Goal: Navigation & Orientation: Find specific page/section

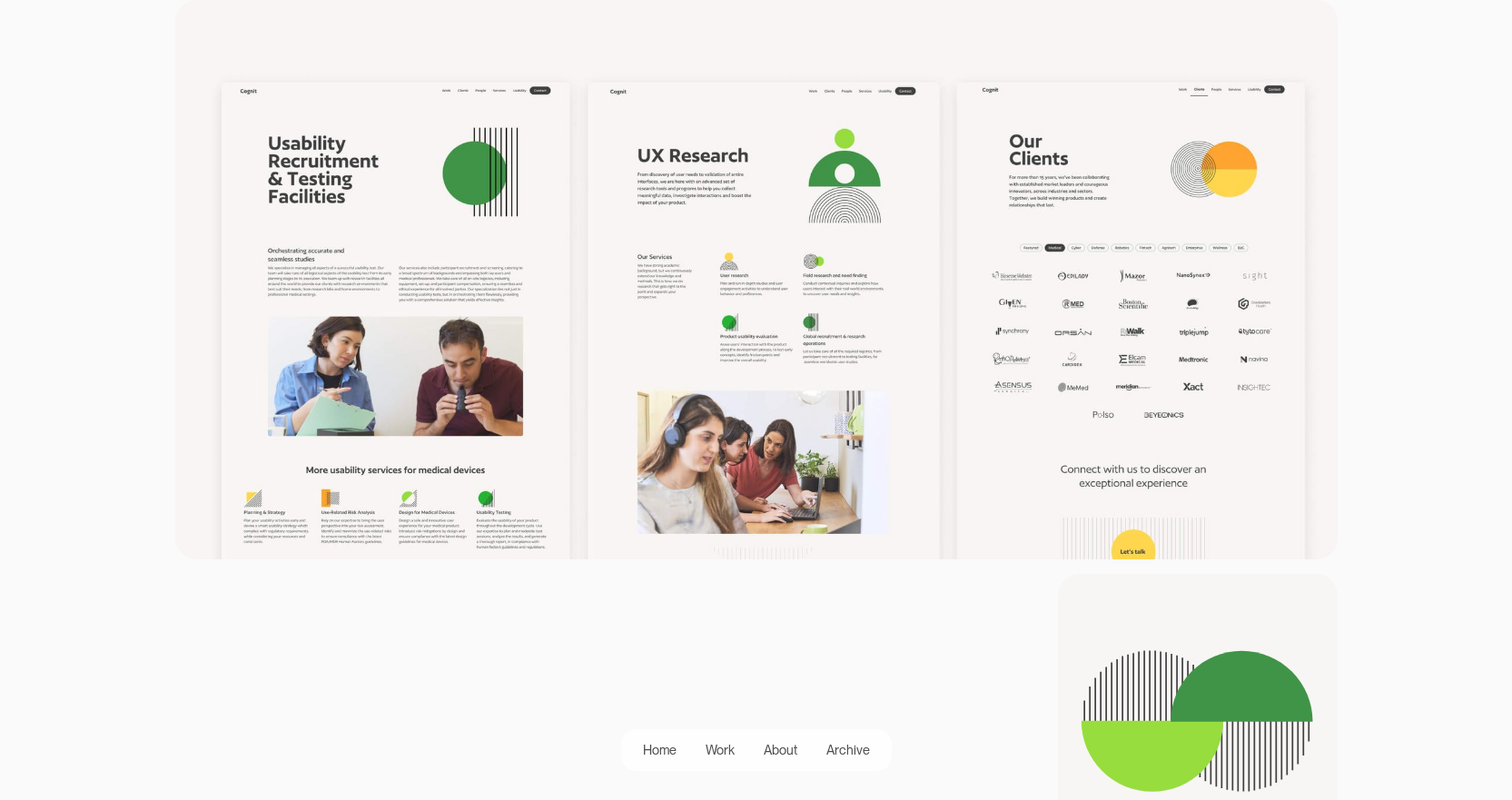
scroll to position [1636, 0]
click at [848, 321] on img at bounding box center [756, 278] width 1162 height 559
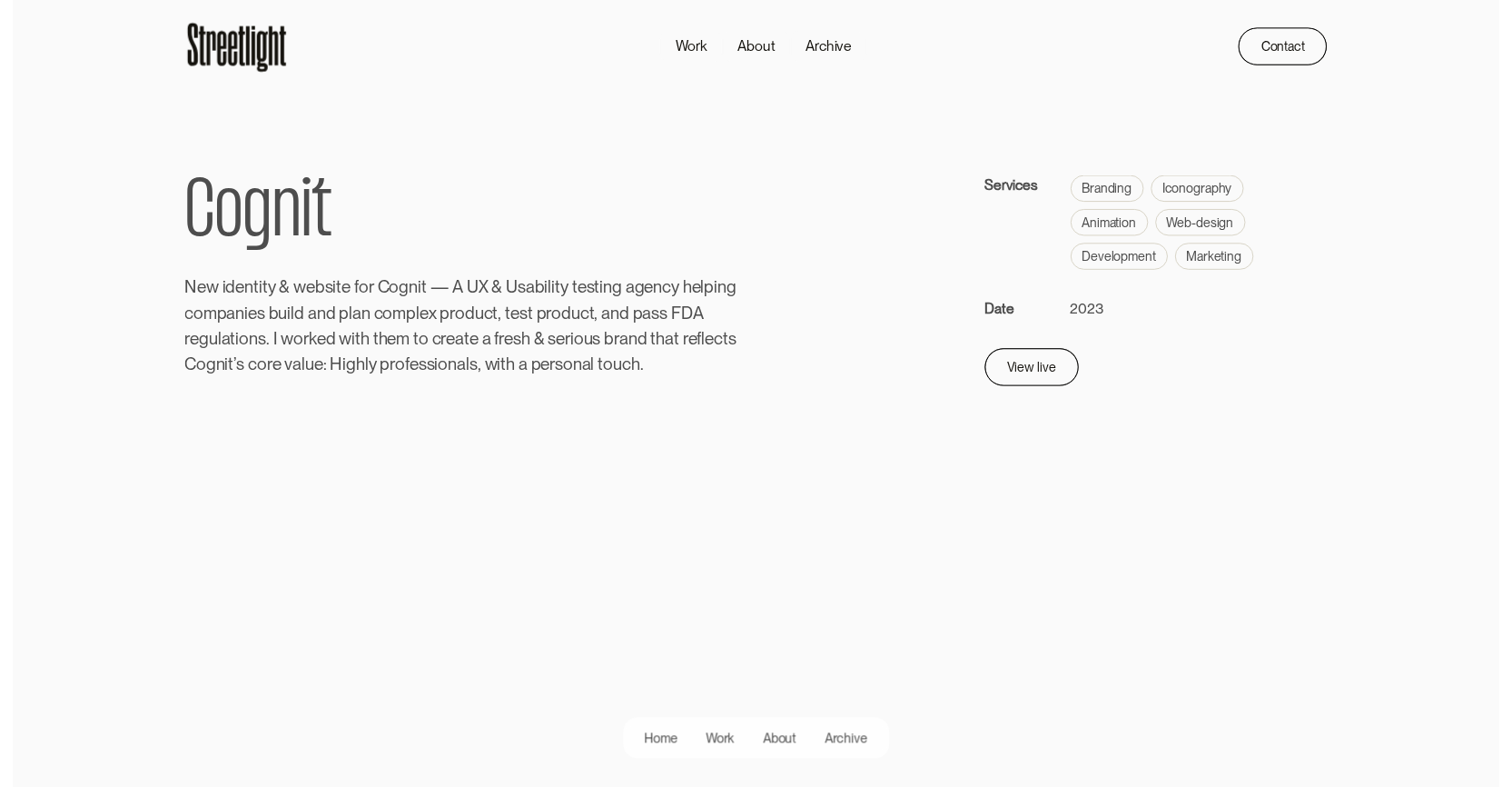
scroll to position [0, 0]
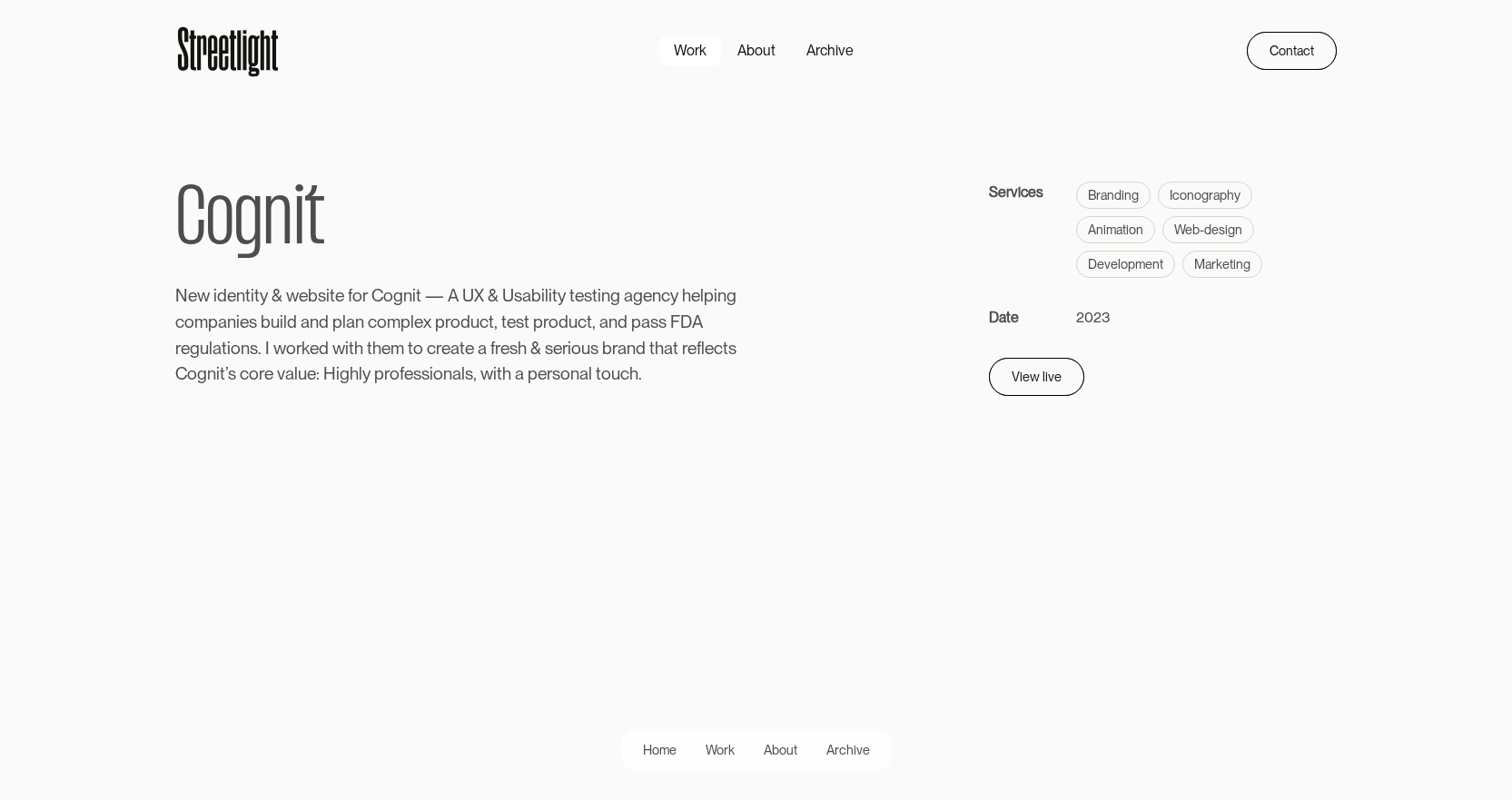
click at [691, 52] on div "Work" at bounding box center [690, 51] width 33 height 22
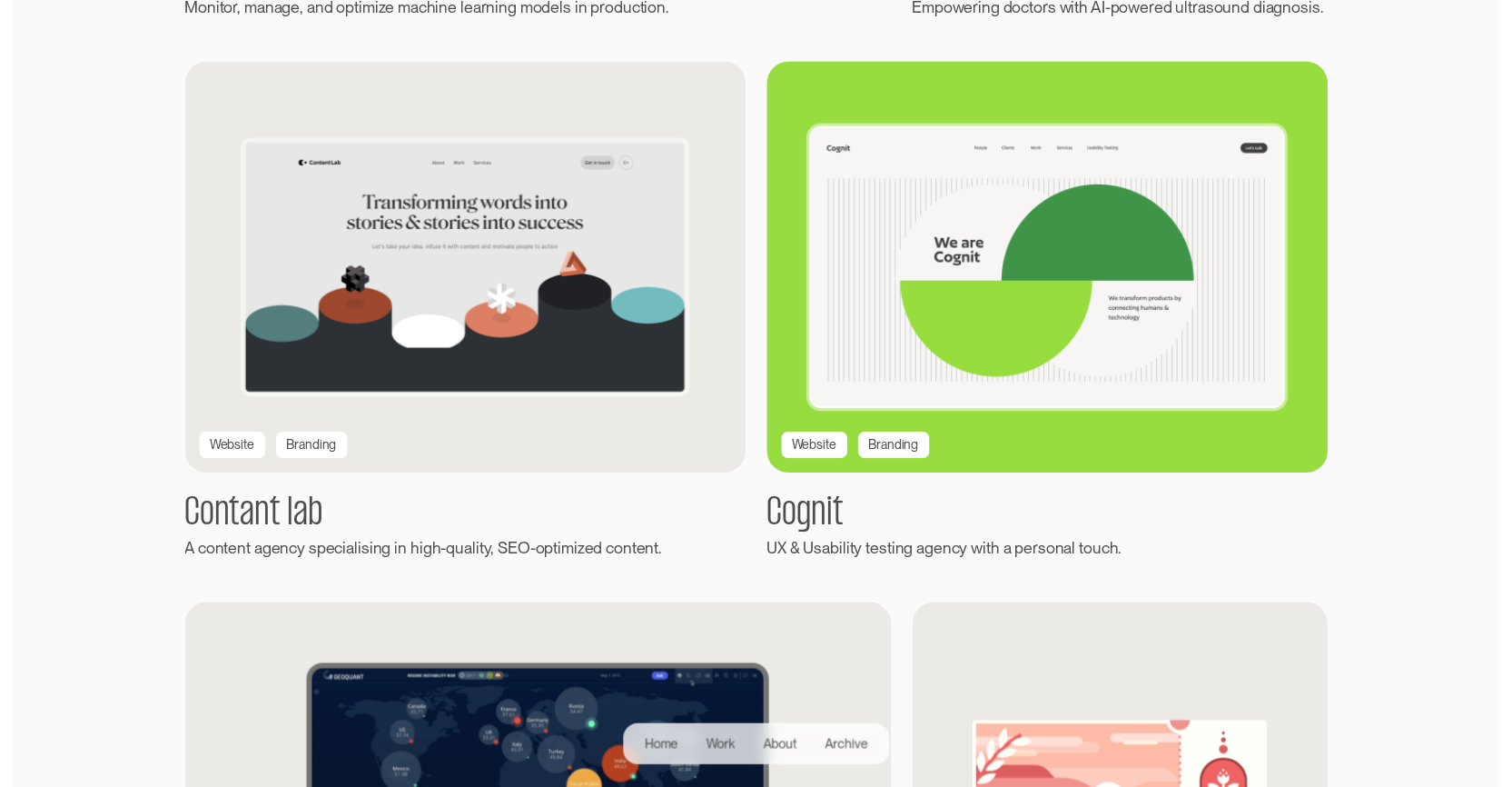
scroll to position [908, 0]
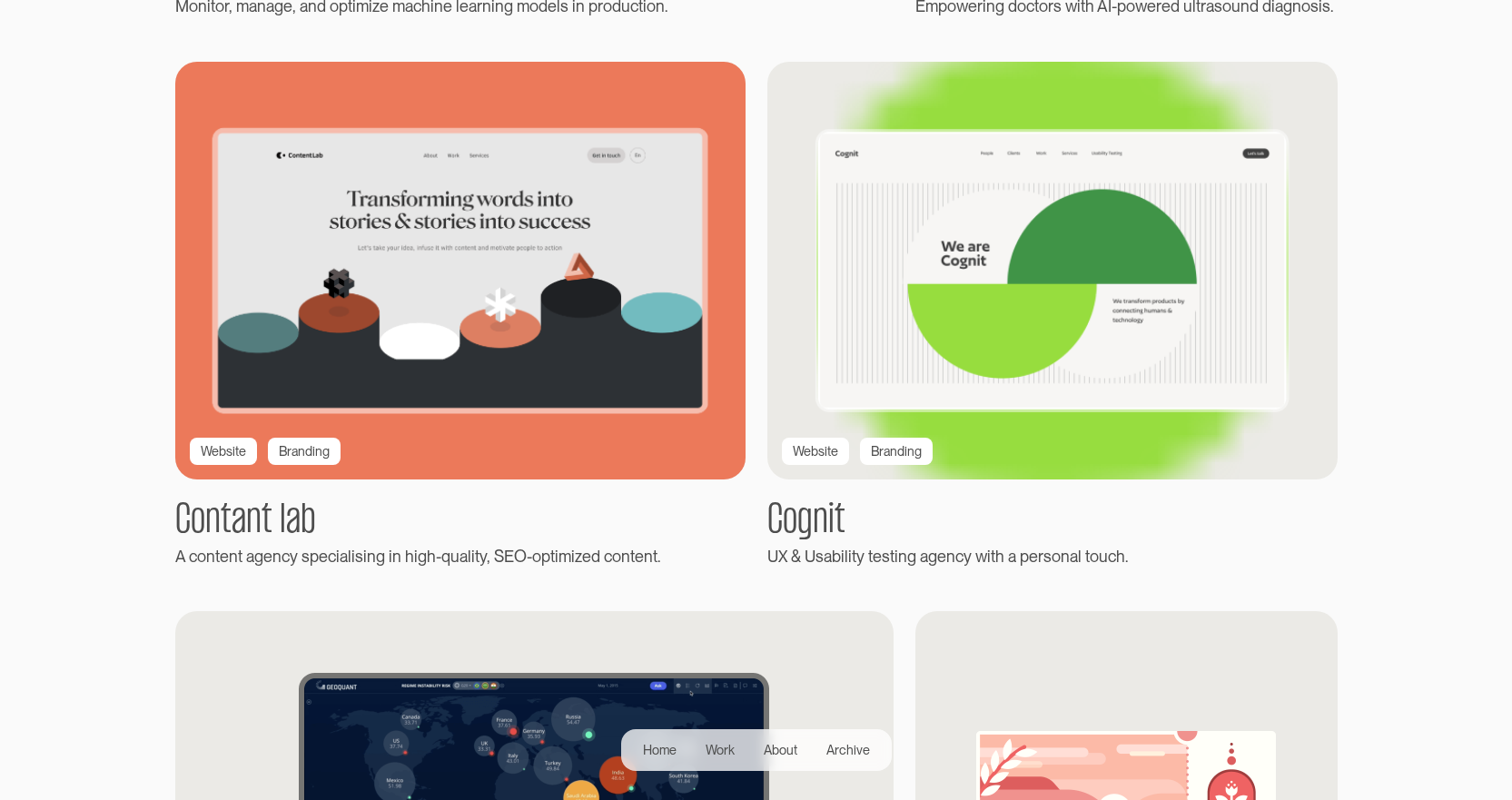
click at [619, 337] on img at bounding box center [460, 270] width 619 height 454
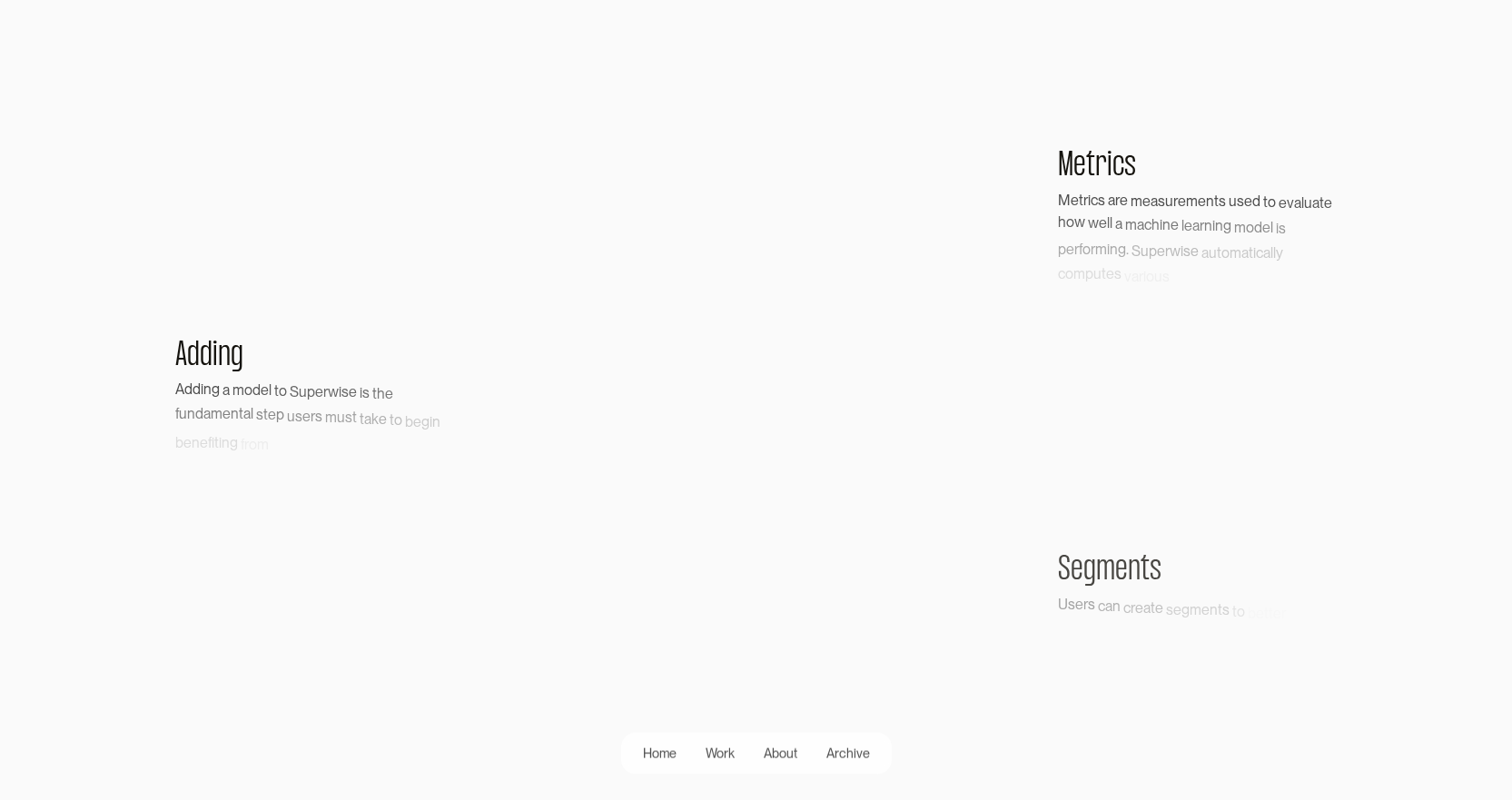
scroll to position [546, 0]
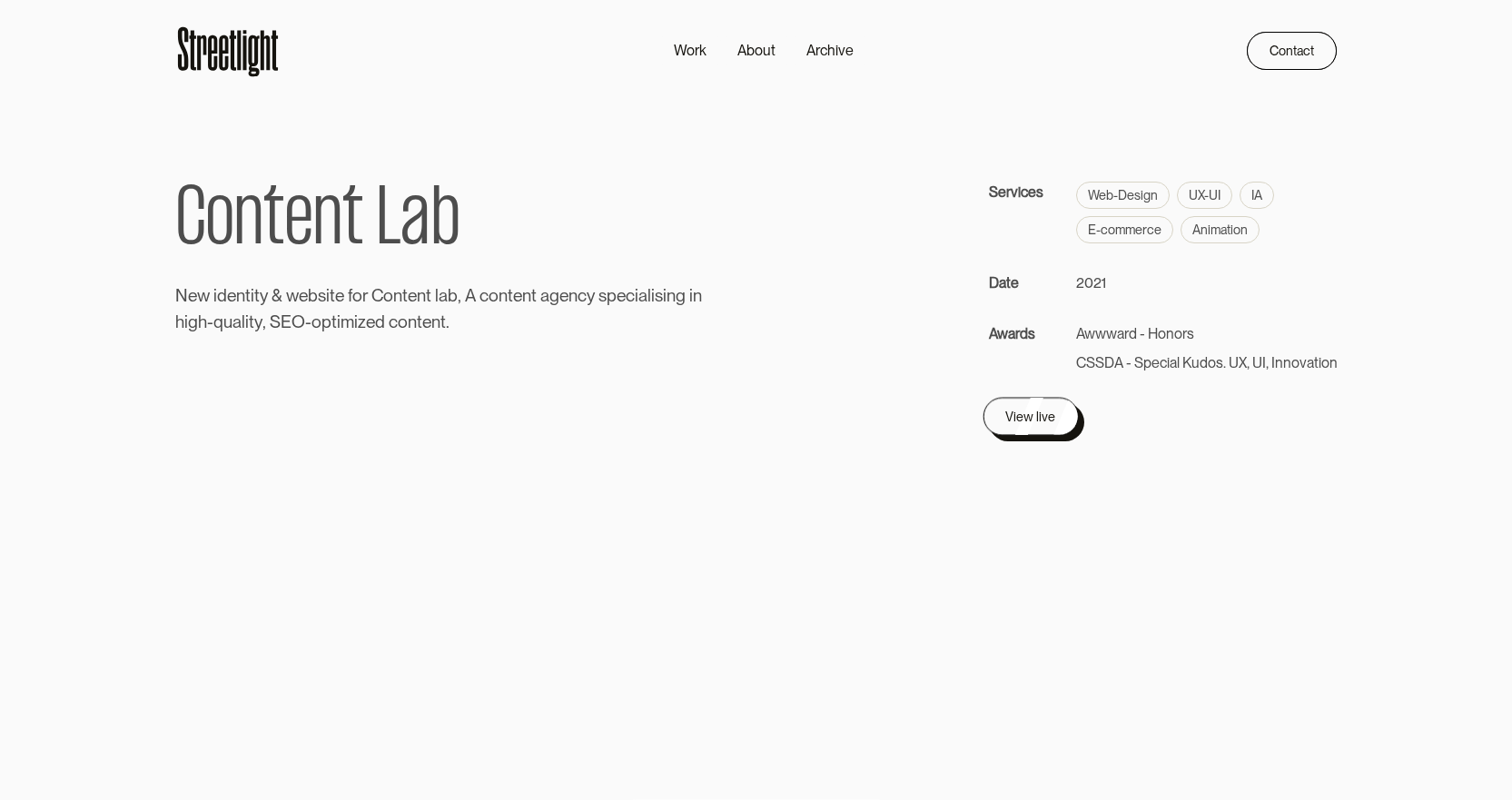
click at [1058, 423] on link "View live" at bounding box center [1030, 417] width 95 height 39
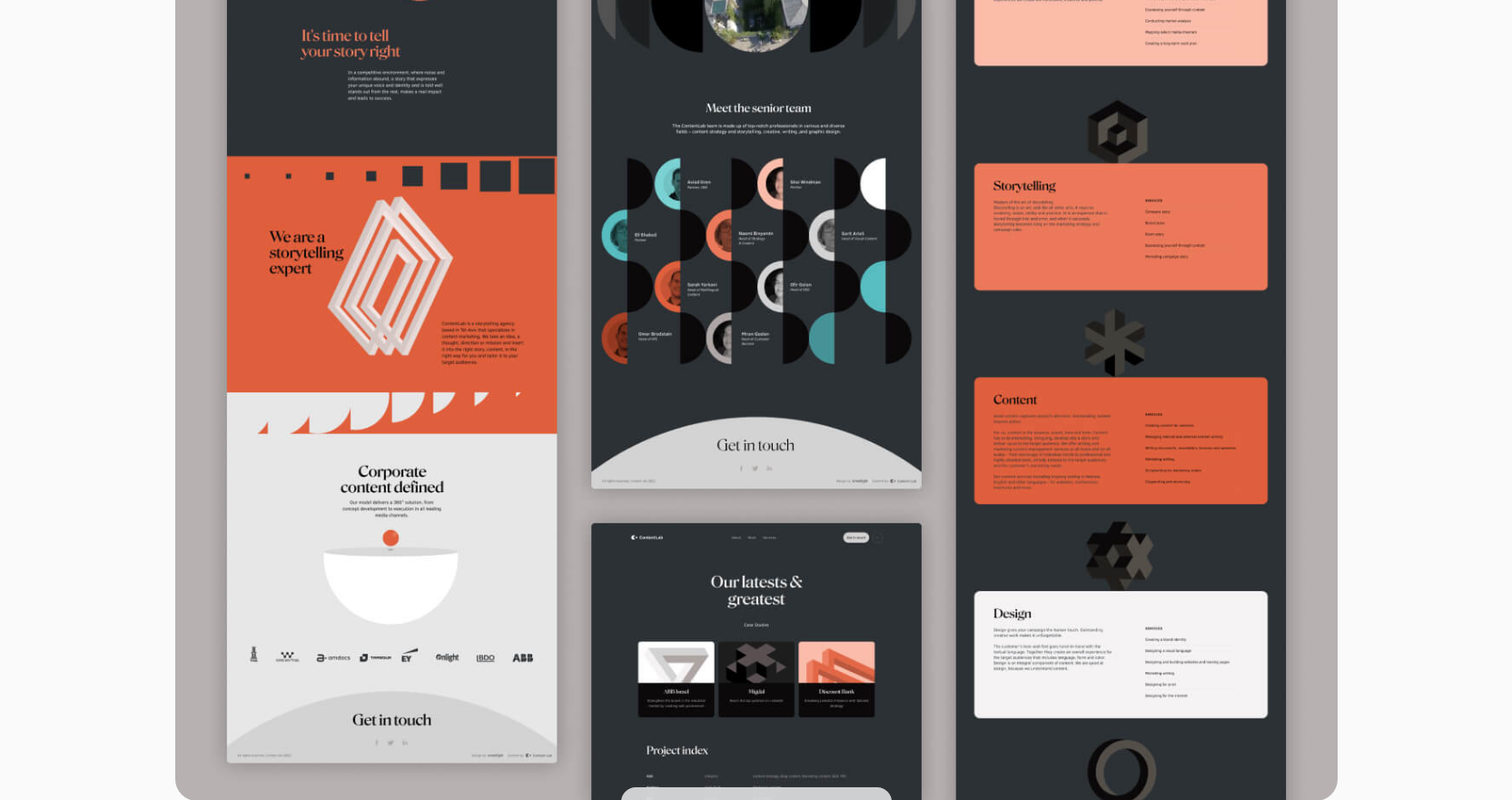
scroll to position [1363, 0]
